Goal: Find specific page/section: Find specific page/section

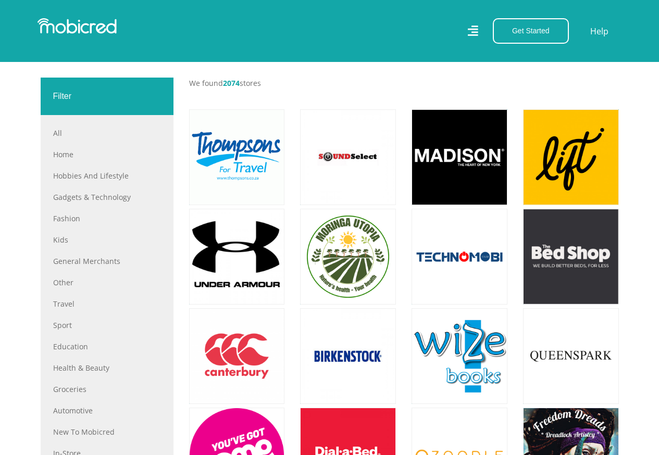
scroll to position [364, 0]
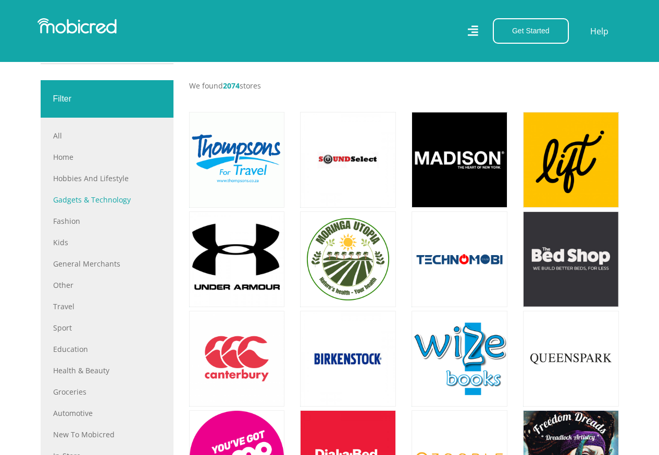
click at [105, 204] on link "Gadgets & Technology" at bounding box center [107, 199] width 108 height 11
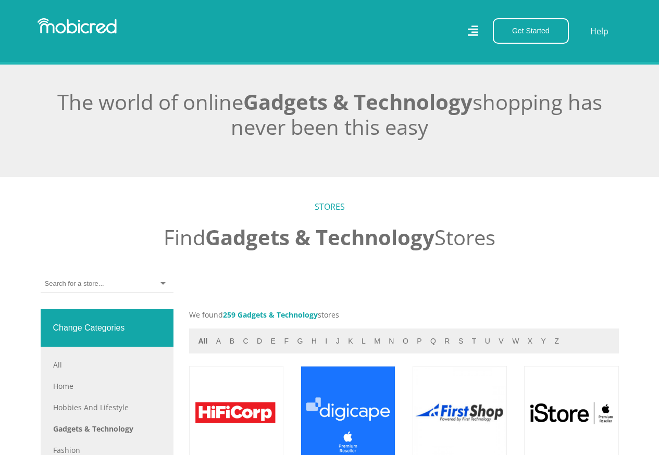
scroll to position [416, 0]
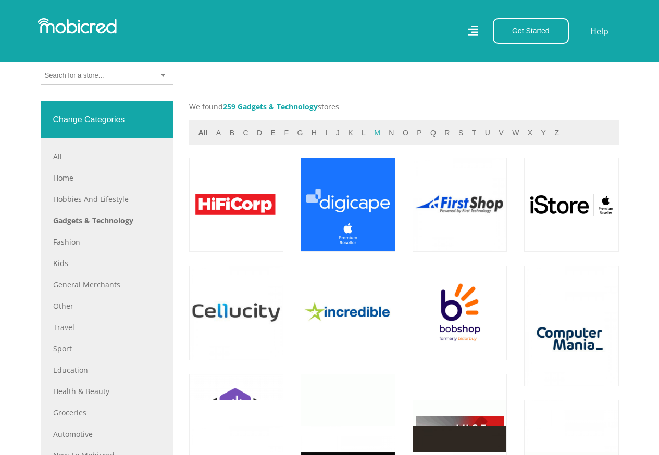
click at [371, 137] on button "m" at bounding box center [377, 133] width 12 height 12
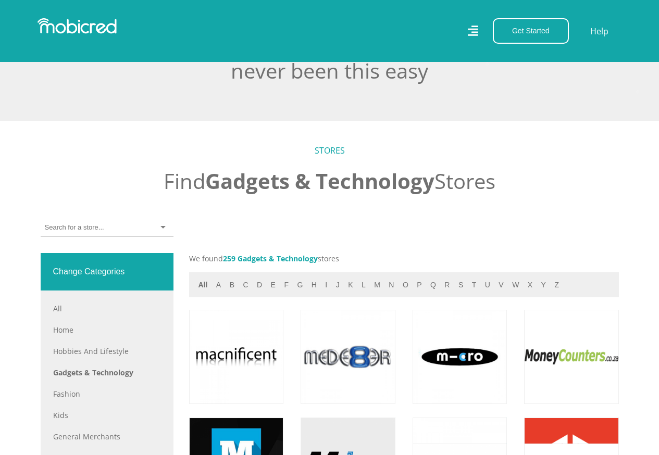
scroll to position [260, 0]
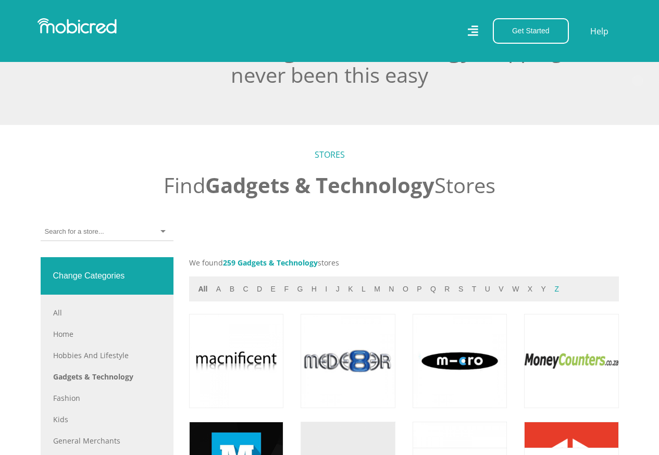
click at [551, 295] on button "z" at bounding box center [556, 289] width 11 height 12
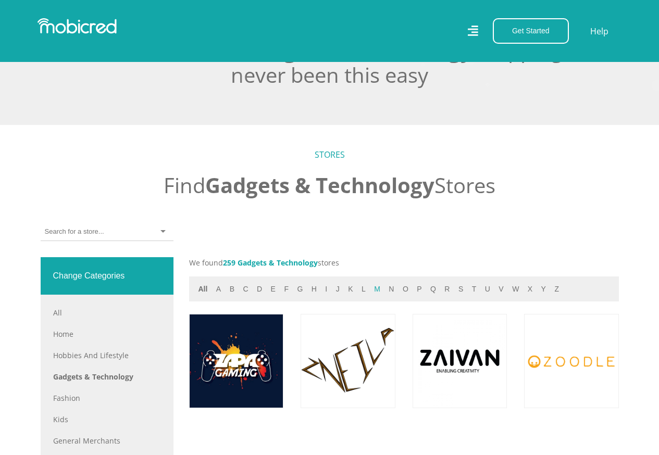
click at [371, 293] on button "m" at bounding box center [377, 289] width 12 height 12
